Goal: Transaction & Acquisition: Purchase product/service

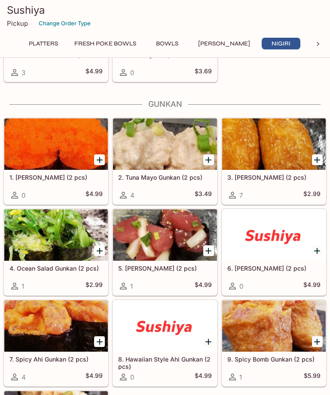
scroll to position [2042, 0]
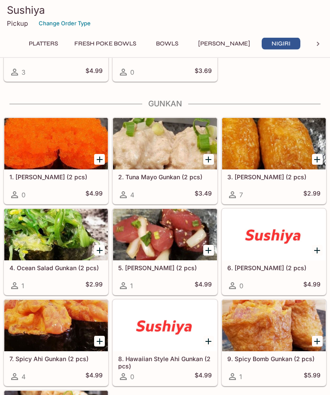
click at [316, 341] on icon "Add 9. Spicy Bomb Gunkan (2 pcs)" at bounding box center [317, 342] width 6 height 6
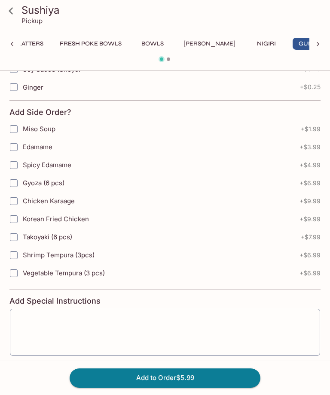
scroll to position [248, 0]
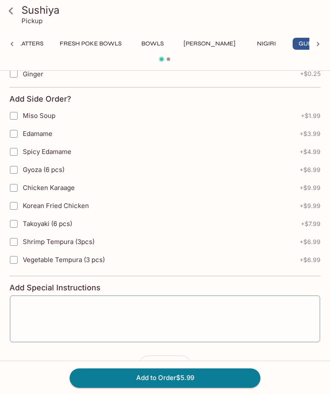
click at [230, 388] on button "Add to Order $5.99" at bounding box center [165, 378] width 191 height 19
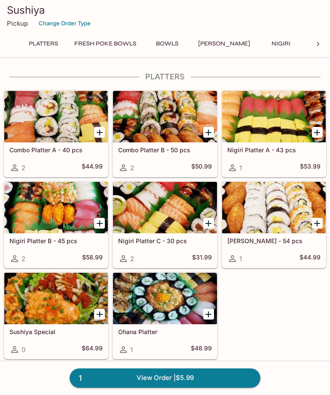
click at [262, 43] on button "Nigiri" at bounding box center [280, 44] width 39 height 12
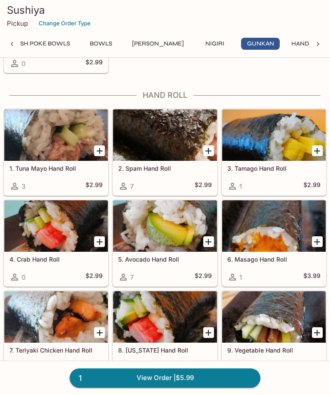
scroll to position [2447, 0]
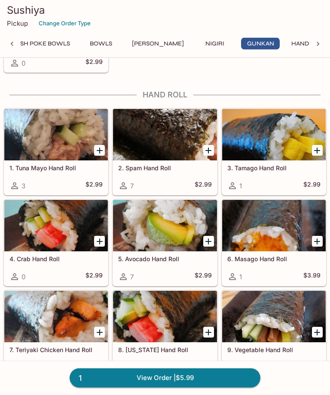
click at [205, 148] on icon "Add 2. Spam Hand Roll" at bounding box center [208, 151] width 10 height 10
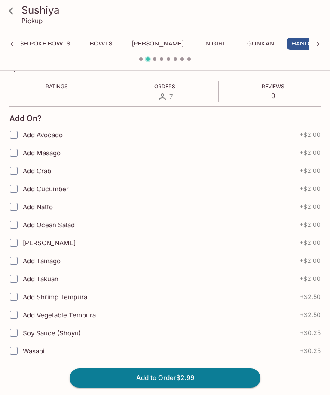
scroll to position [155, 0]
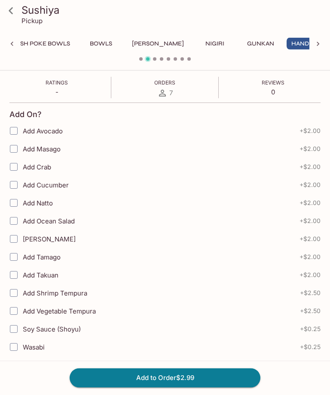
click at [189, 260] on label "Add Tamago" at bounding box center [111, 257] width 212 height 18
click at [22, 260] on input "Add Tamago" at bounding box center [13, 257] width 17 height 17
checkbox input "true"
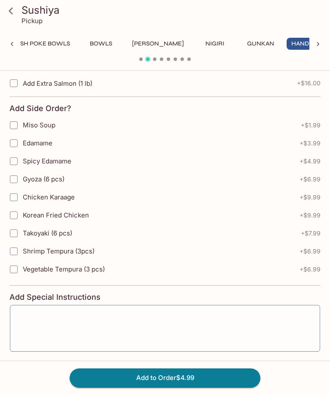
scroll to position [555, 0]
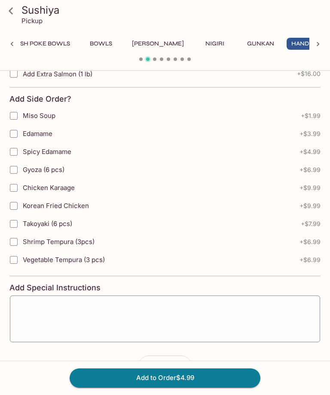
click at [184, 364] on icon "button" at bounding box center [181, 366] width 9 height 9
click at [207, 388] on button "Add to Order $9.98" at bounding box center [165, 378] width 191 height 19
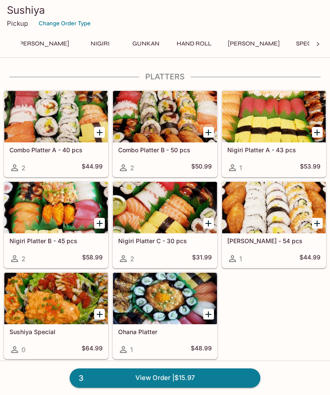
scroll to position [0, 183]
click at [221, 48] on button "[PERSON_NAME]" at bounding box center [251, 44] width 61 height 12
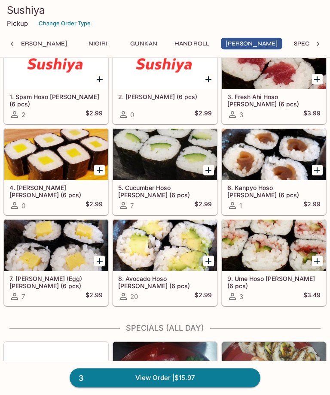
scroll to position [3096, 0]
click at [319, 258] on icon "Add 9. Ume Hoso Maki (6 pcs)" at bounding box center [317, 261] width 10 height 10
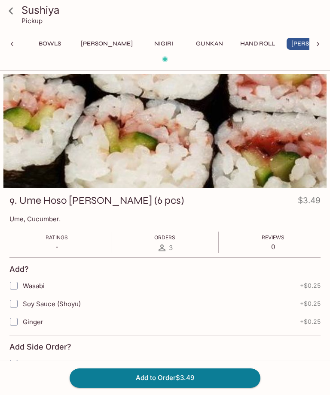
scroll to position [0, 117]
click at [233, 388] on button "Add to Order $3.49" at bounding box center [165, 378] width 191 height 19
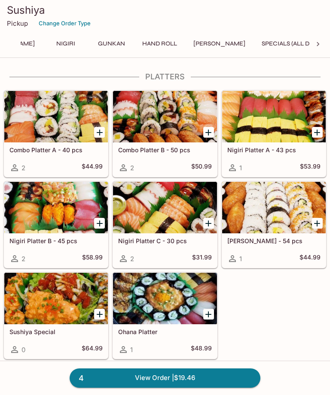
scroll to position [0, 218]
click at [254, 40] on button "Specials (All Day)" at bounding box center [287, 44] width 66 height 12
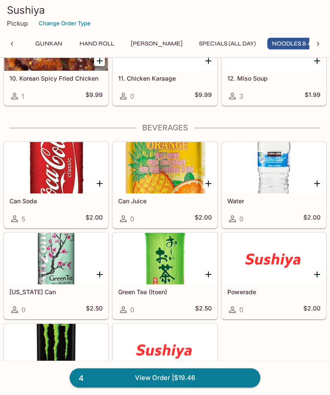
scroll to position [3904, 0]
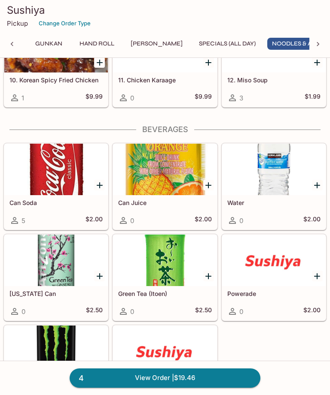
click at [208, 388] on link "4 View Order | $19.46" at bounding box center [165, 378] width 191 height 19
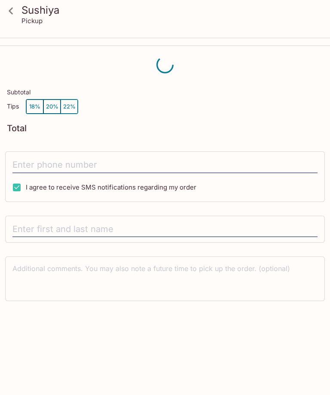
scroll to position [11, 0]
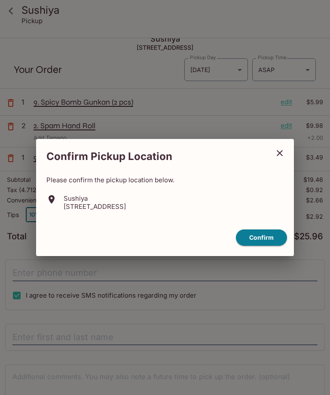
click at [274, 246] on button "Confirm" at bounding box center [261, 238] width 51 height 17
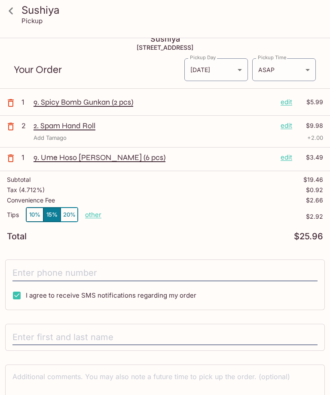
click at [90, 218] on p "other" at bounding box center [93, 215] width 16 height 8
type input "0.00"
click at [264, 270] on input "tel" at bounding box center [164, 273] width 305 height 16
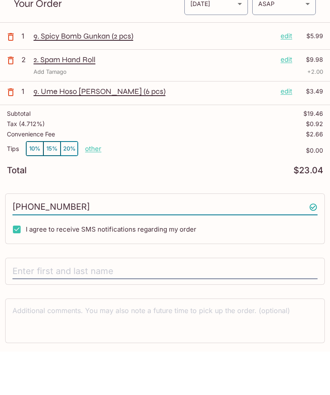
scroll to position [48, 0]
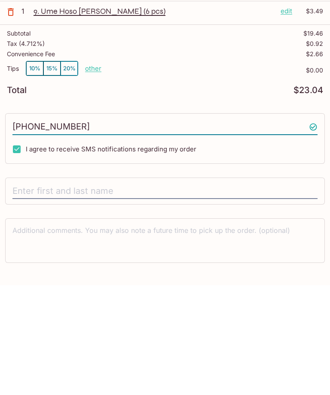
type input "[PHONE_NUMBER]"
click at [274, 293] on input "text" at bounding box center [164, 301] width 305 height 16
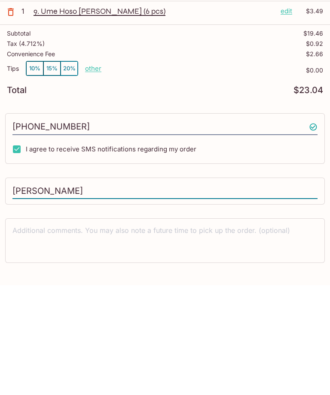
type input "[PERSON_NAME]"
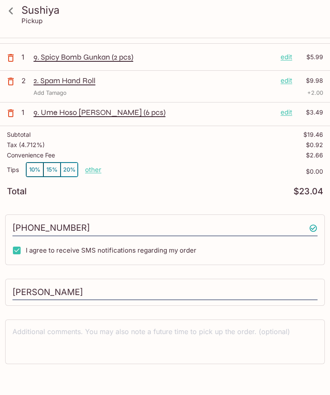
click at [36, 170] on button "10%" at bounding box center [34, 170] width 17 height 14
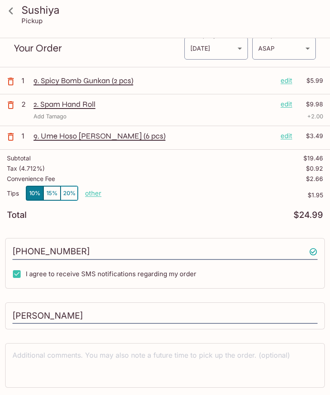
click at [99, 194] on p "other" at bounding box center [93, 193] width 16 height 8
type input "1.96"
